Goal: Task Accomplishment & Management: Use online tool/utility

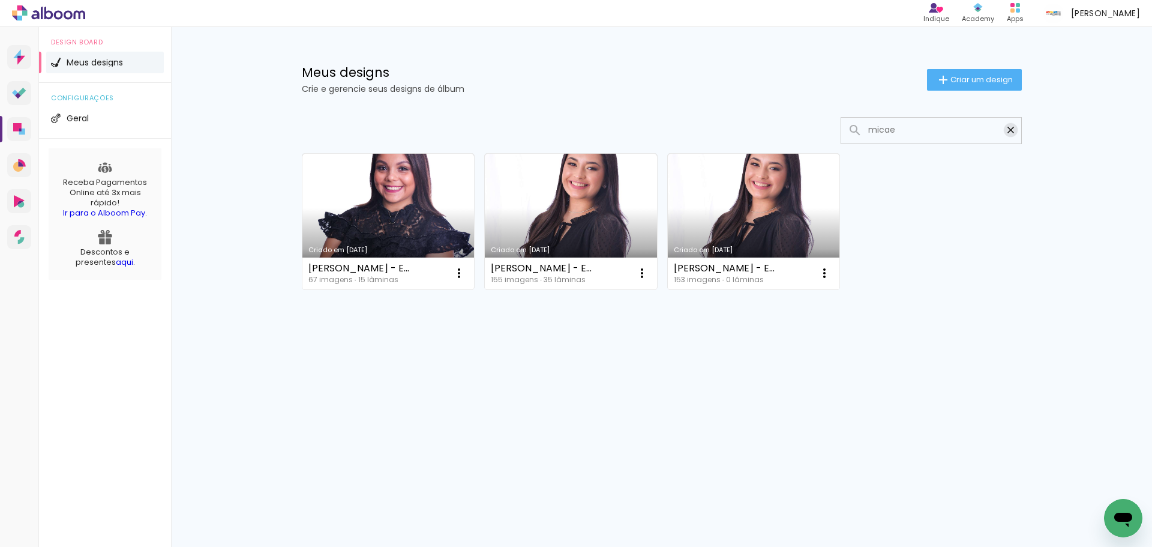
click at [1010, 128] on iron-icon at bounding box center [1010, 129] width 11 height 11
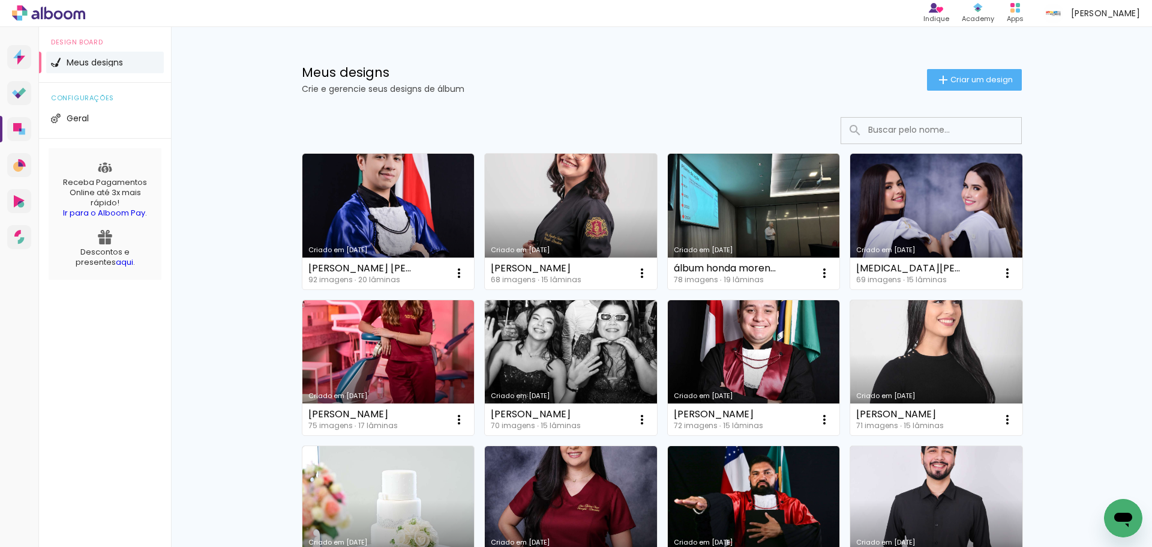
click at [638, 100] on div "Meus designs Crie e gerencie seus designs de álbum Criar um design" at bounding box center [662, 66] width 780 height 78
click at [948, 127] on input at bounding box center [947, 130] width 171 height 25
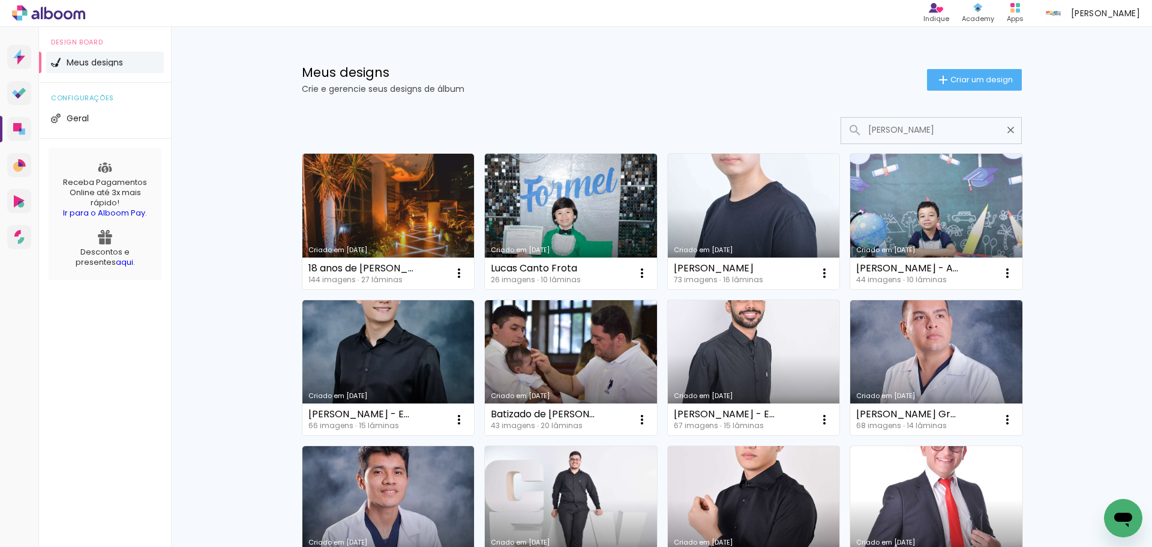
type input "lucas"
type paper-input "lucas"
click at [703, 188] on link "Criado em 28/04/25" at bounding box center [754, 222] width 172 height 136
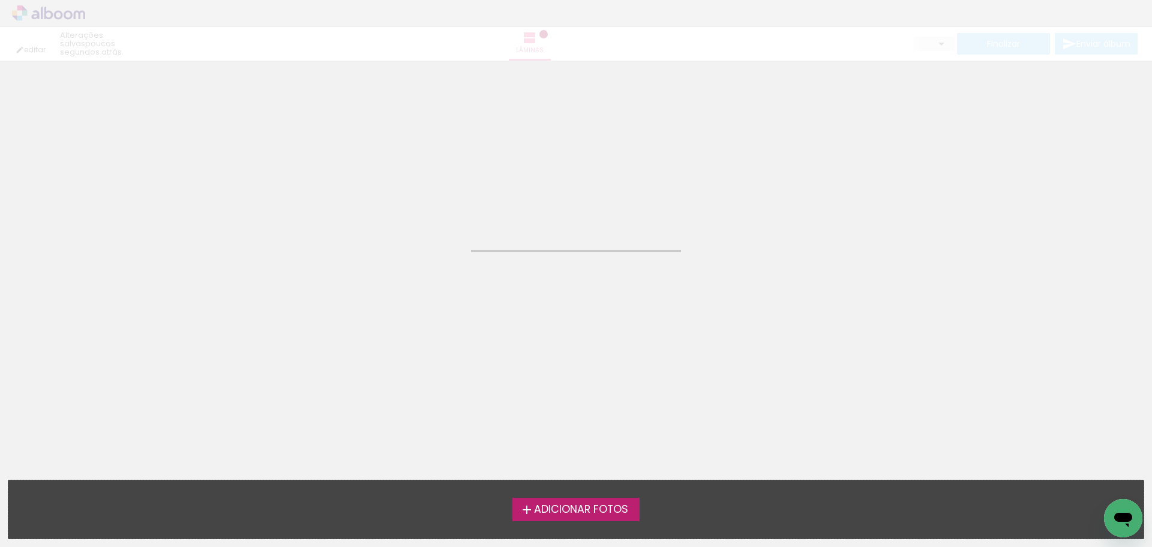
click at [860, 181] on neon-animatable "Confirmar Cancelar" at bounding box center [576, 122] width 1152 height 122
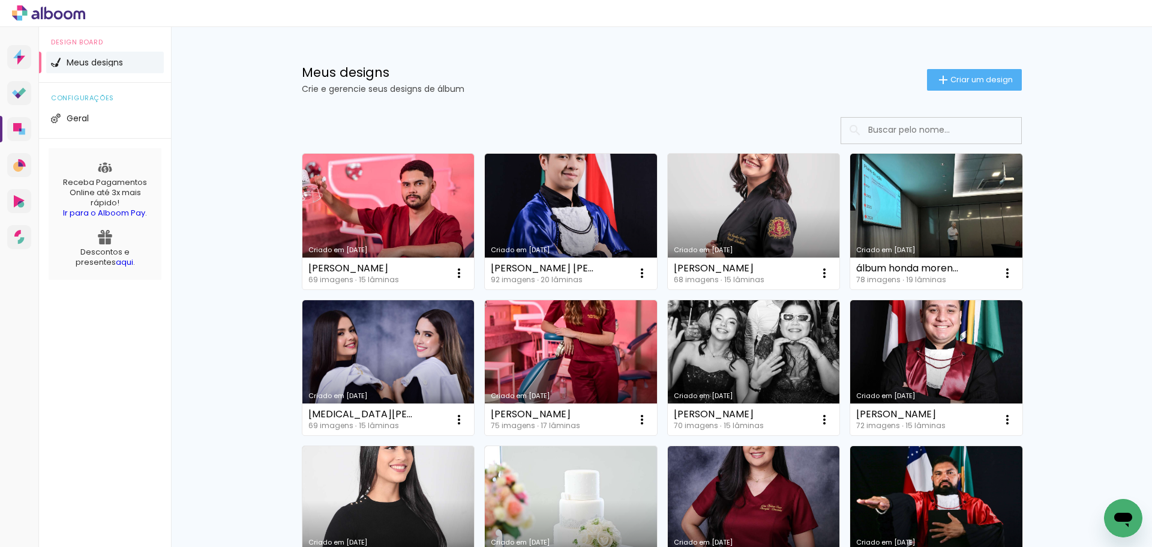
click at [921, 125] on input at bounding box center [947, 130] width 171 height 25
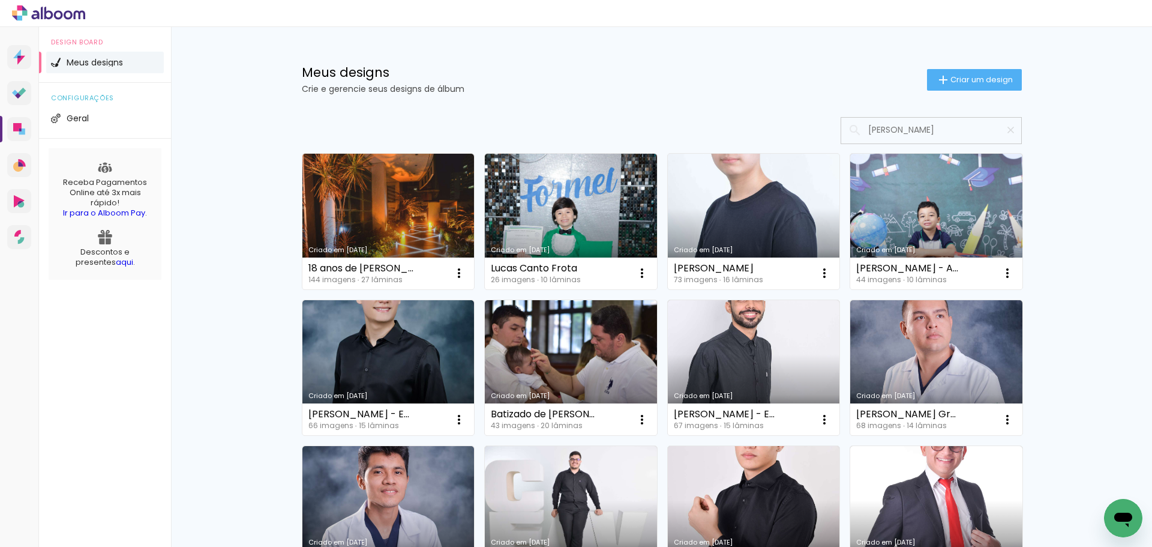
type input "lucas"
type paper-input "lucas"
click at [781, 189] on link "Criado em 28/04/25" at bounding box center [754, 222] width 172 height 136
